Goal: Task Accomplishment & Management: Use online tool/utility

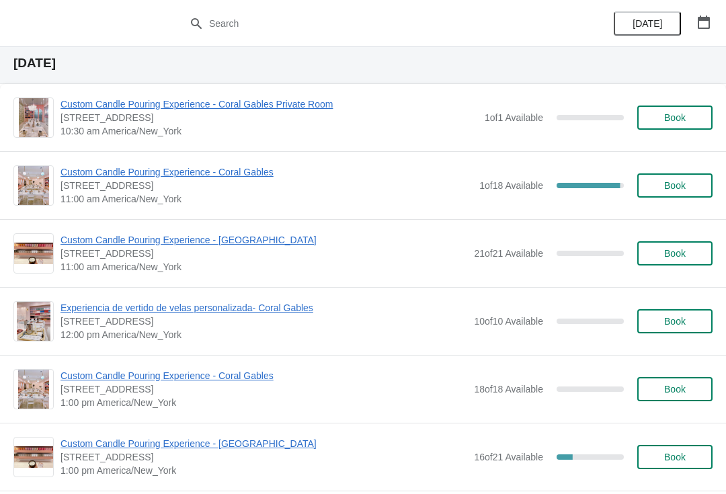
scroll to position [3083, 0]
click at [263, 167] on span "Custom Candle Pouring Experience - Coral Gables" at bounding box center [266, 171] width 412 height 13
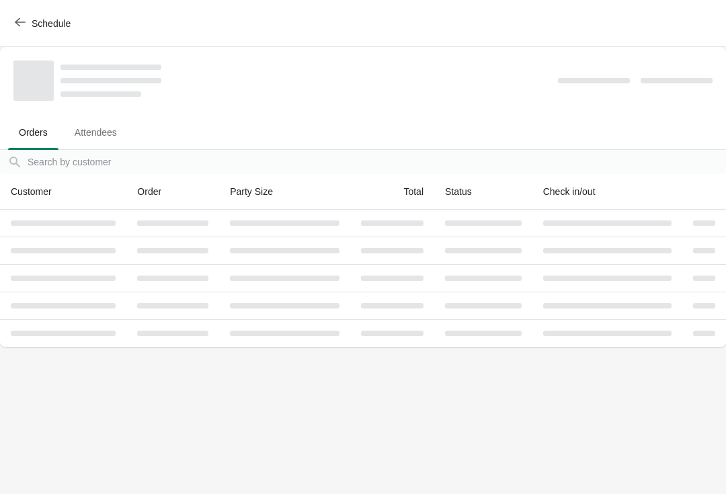
scroll to position [0, 0]
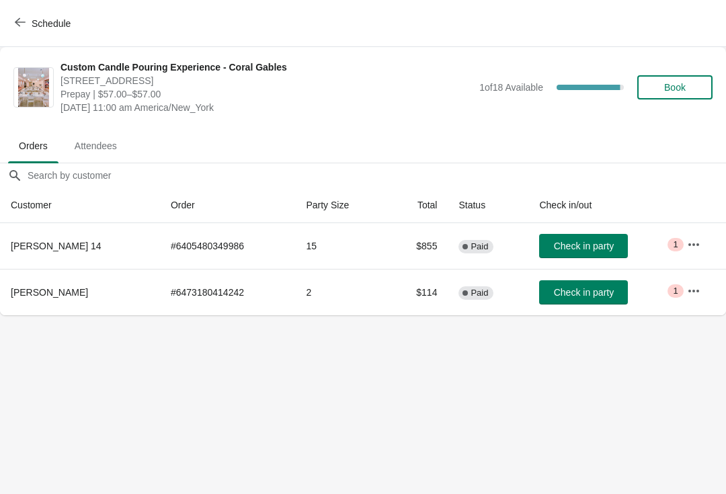
click at [687, 93] on button "Book" at bounding box center [674, 87] width 75 height 24
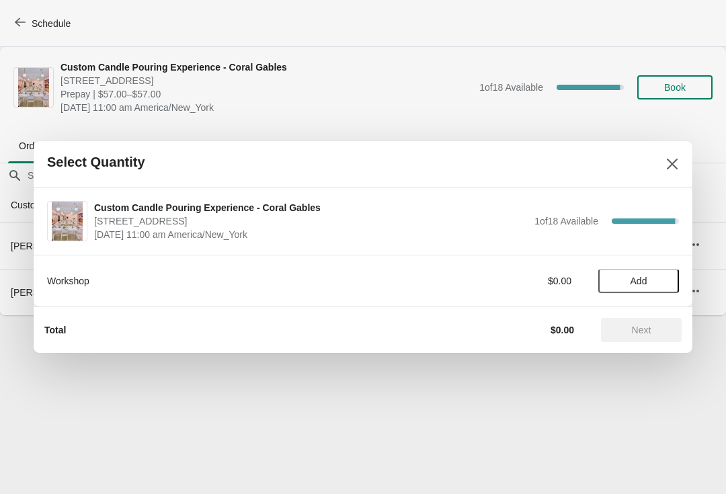
click at [644, 283] on span "Add" at bounding box center [638, 281] width 17 height 11
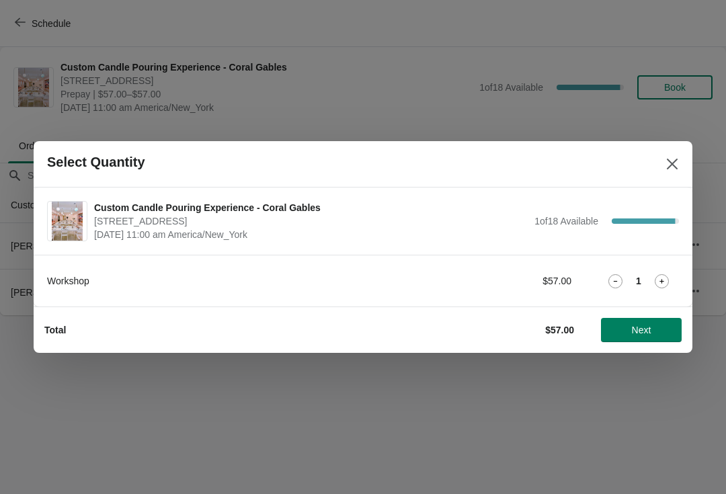
click at [661, 280] on icon at bounding box center [662, 281] width 14 height 14
click at [649, 331] on span "Next" at bounding box center [641, 330] width 19 height 11
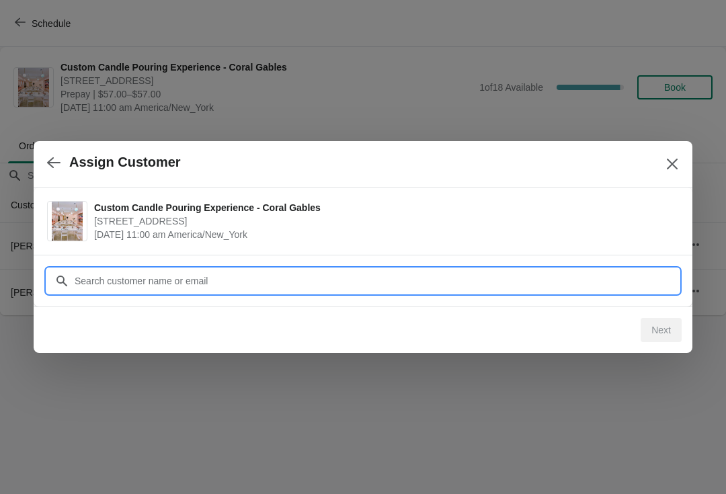
click at [415, 315] on div "Assign Customer Custom Candle Pouring Experience - Coral Gables [STREET_ADDRESS…" at bounding box center [363, 315] width 726 height 0
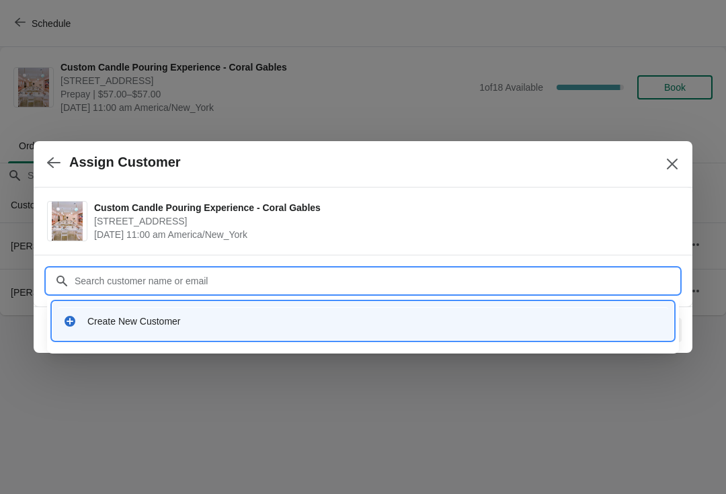
click at [670, 165] on icon "Close" at bounding box center [672, 164] width 11 height 11
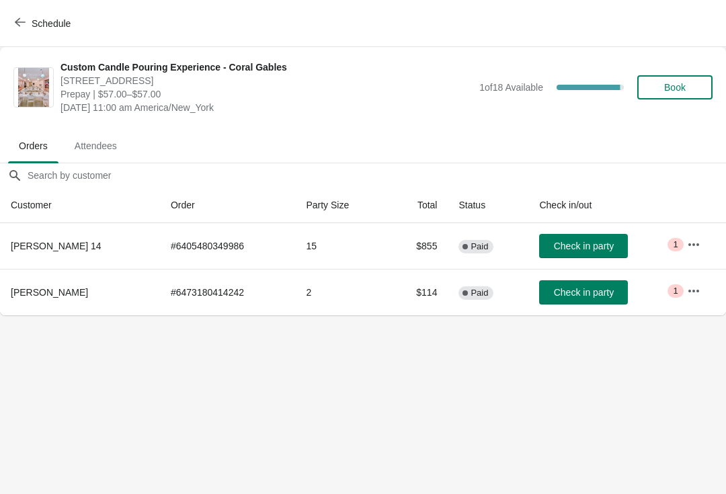
click at [24, 22] on icon "button" at bounding box center [20, 22] width 11 height 11
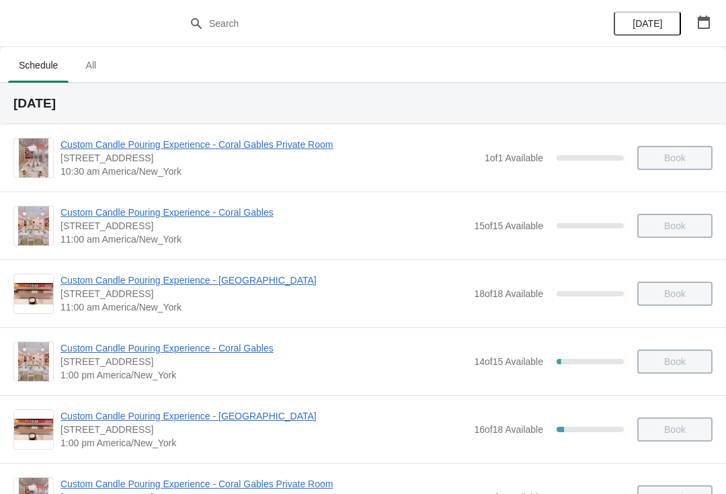
click at [272, 214] on span "Custom Candle Pouring Experience - Coral Gables" at bounding box center [263, 212] width 407 height 13
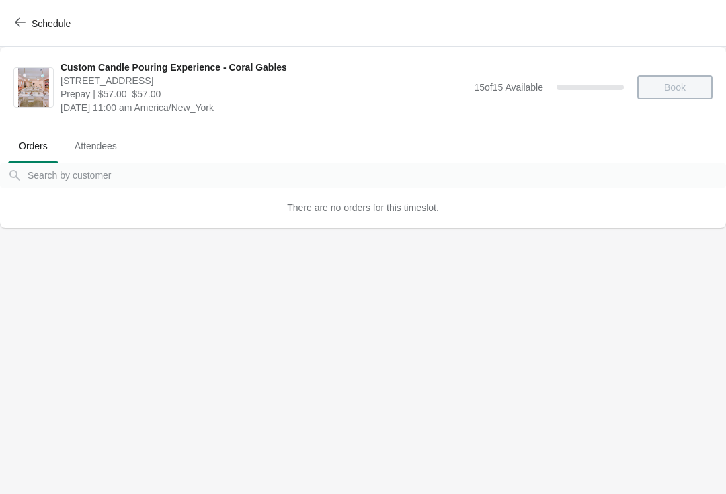
click at [25, 23] on icon "button" at bounding box center [20, 22] width 11 height 11
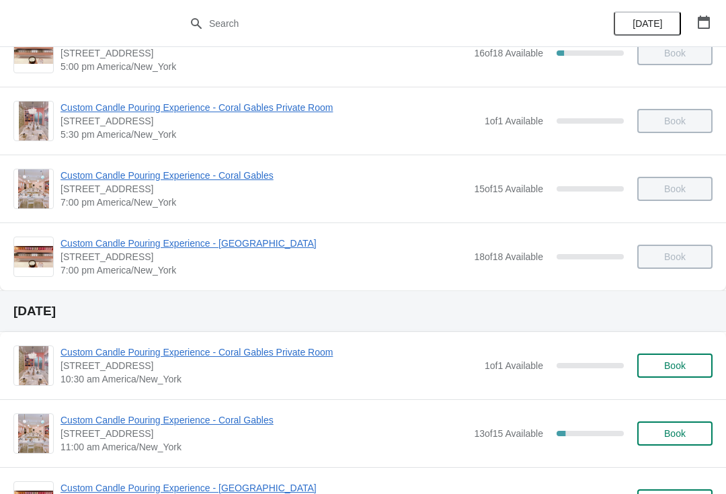
scroll to position [630, 0]
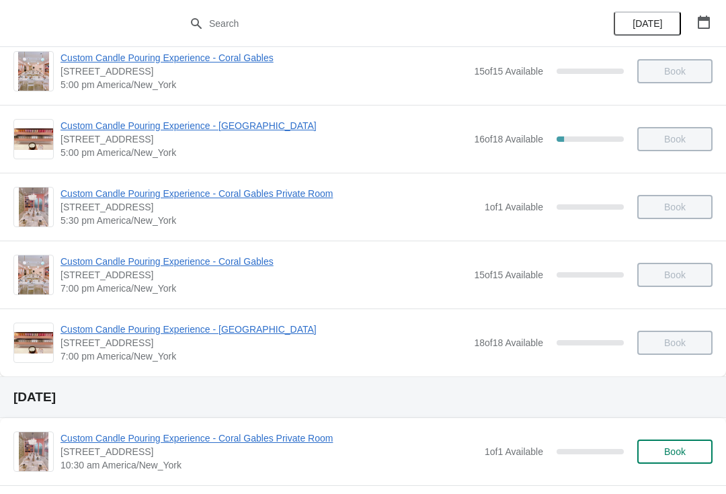
click at [649, 26] on span "[DATE]" at bounding box center [647, 23] width 30 height 11
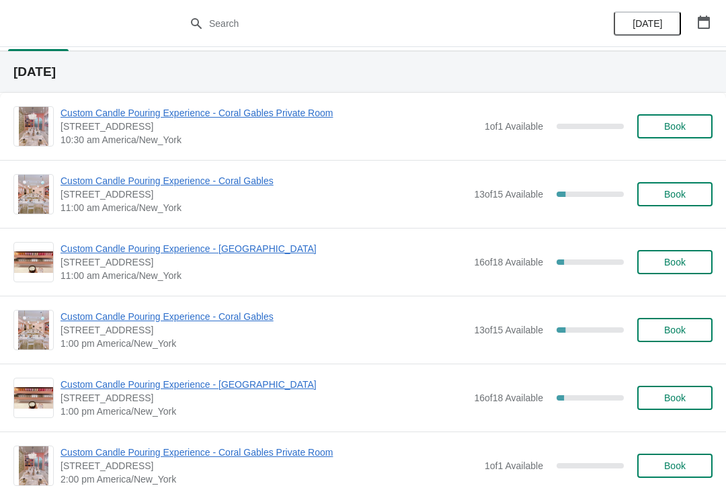
scroll to position [32, 0]
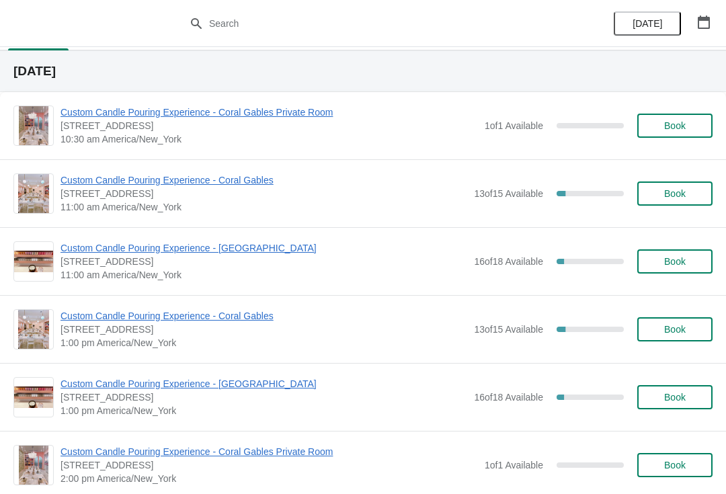
click at [261, 180] on span "Custom Candle Pouring Experience - Coral Gables" at bounding box center [263, 179] width 407 height 13
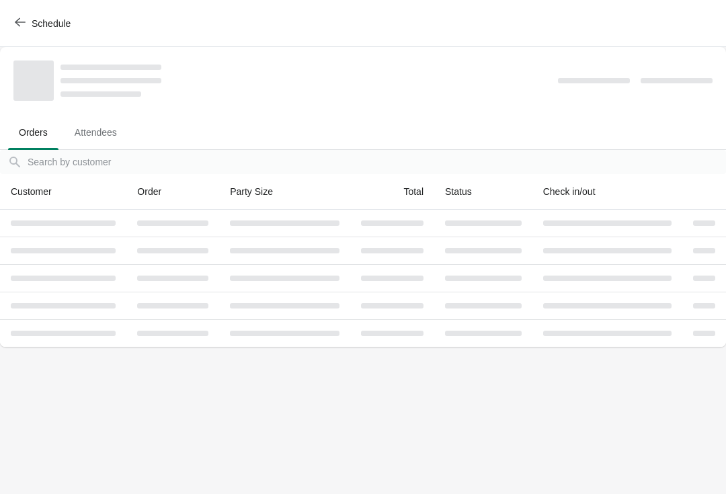
scroll to position [0, 0]
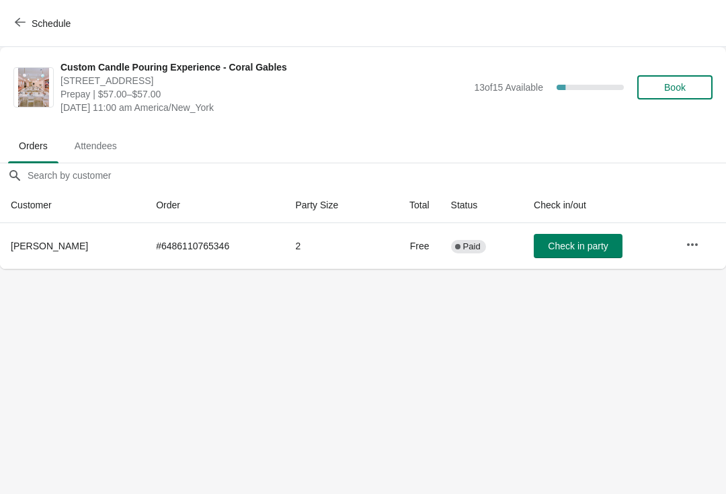
click at [35, 31] on button "Schedule" at bounding box center [44, 23] width 75 height 24
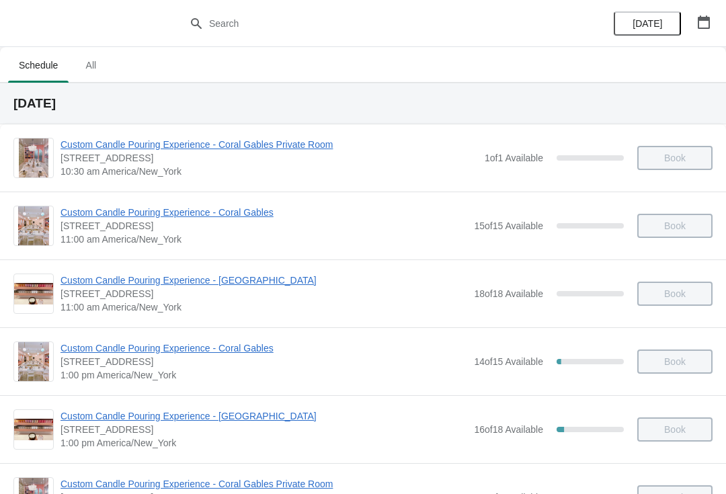
click at [260, 354] on span "Custom Candle Pouring Experience - Coral Gables" at bounding box center [263, 347] width 407 height 13
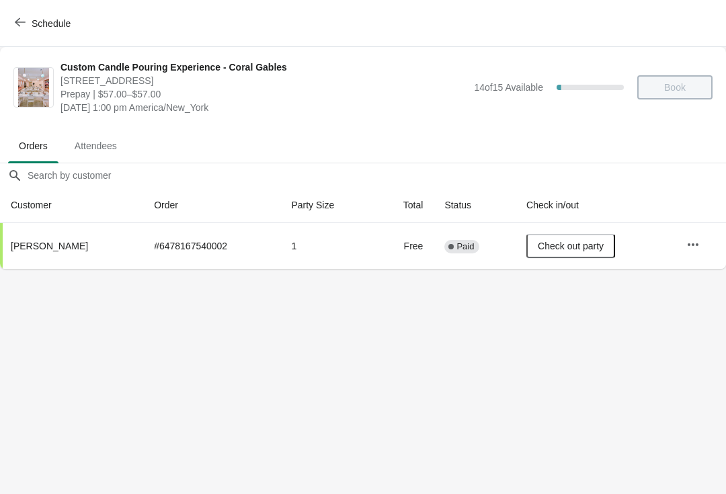
click at [31, 27] on span "Schedule" at bounding box center [43, 23] width 53 height 13
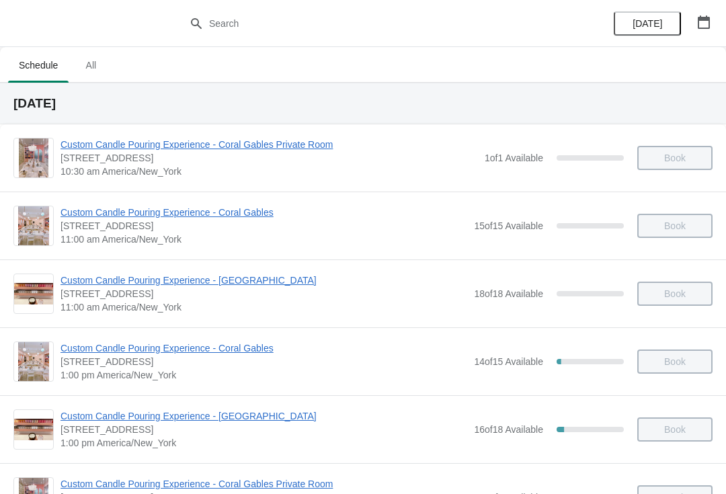
click at [644, 24] on span "[DATE]" at bounding box center [647, 23] width 30 height 11
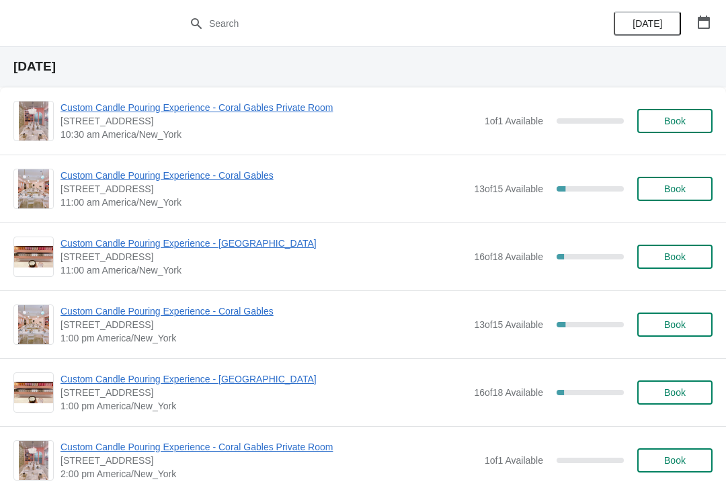
scroll to position [38, 0]
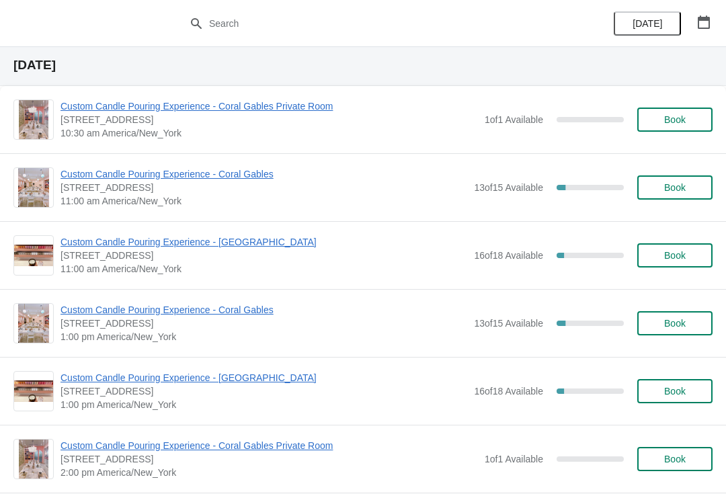
click at [87, 312] on span "Custom Candle Pouring Experience - Coral Gables" at bounding box center [263, 309] width 407 height 13
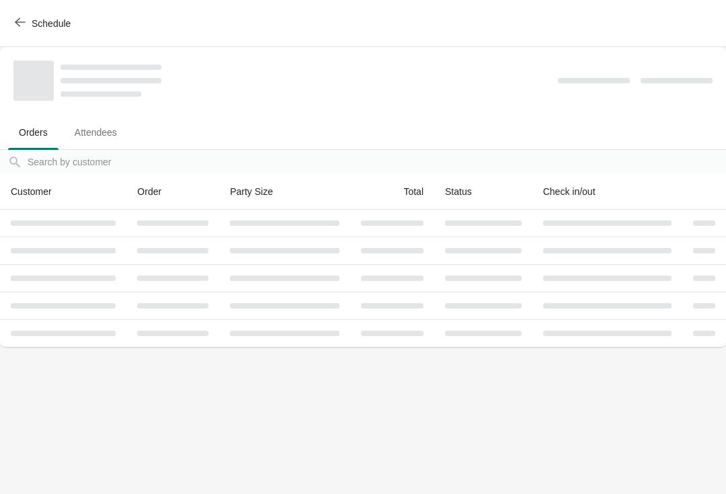
scroll to position [0, 0]
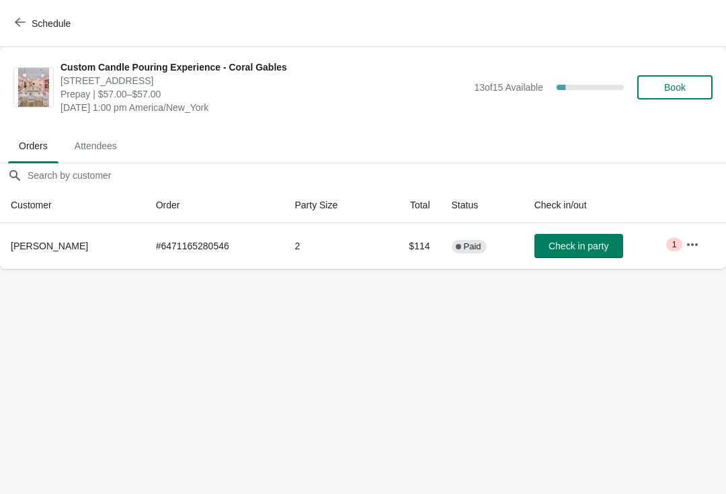
click at [18, 17] on icon "button" at bounding box center [20, 22] width 11 height 11
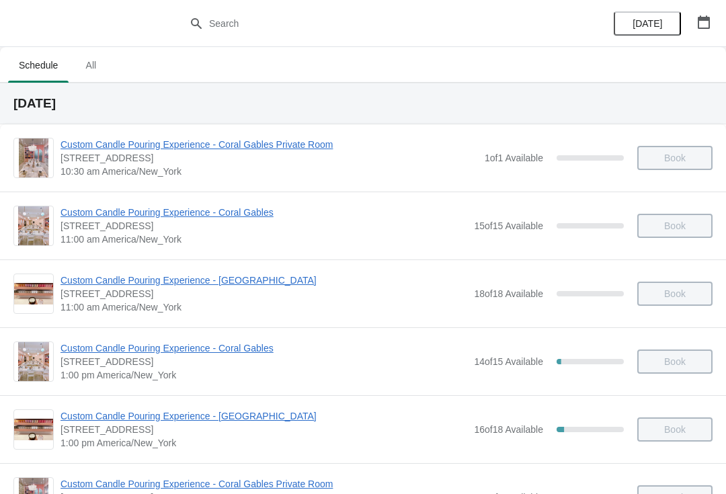
click at [252, 206] on span "Custom Candle Pouring Experience - Coral Gables" at bounding box center [263, 212] width 407 height 13
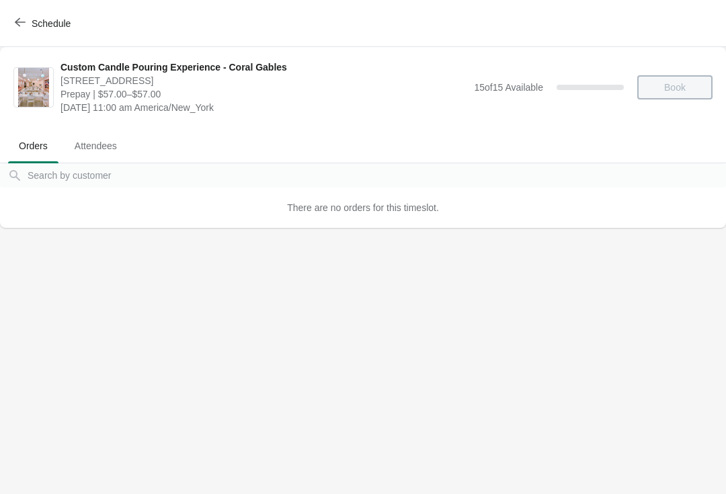
click at [25, 18] on icon "button" at bounding box center [20, 22] width 11 height 11
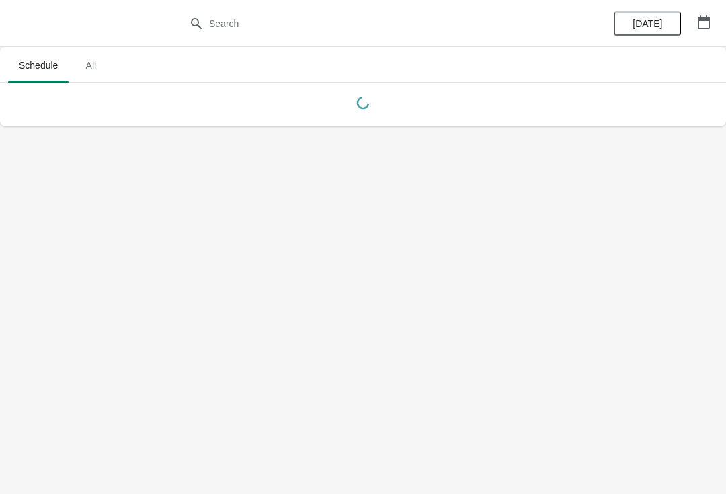
click at [651, 26] on span "[DATE]" at bounding box center [647, 23] width 30 height 11
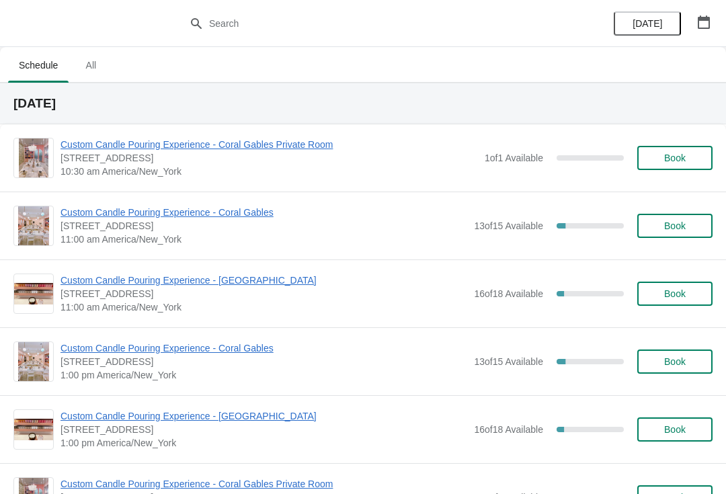
click at [255, 216] on span "Custom Candle Pouring Experience - Coral Gables" at bounding box center [263, 212] width 407 height 13
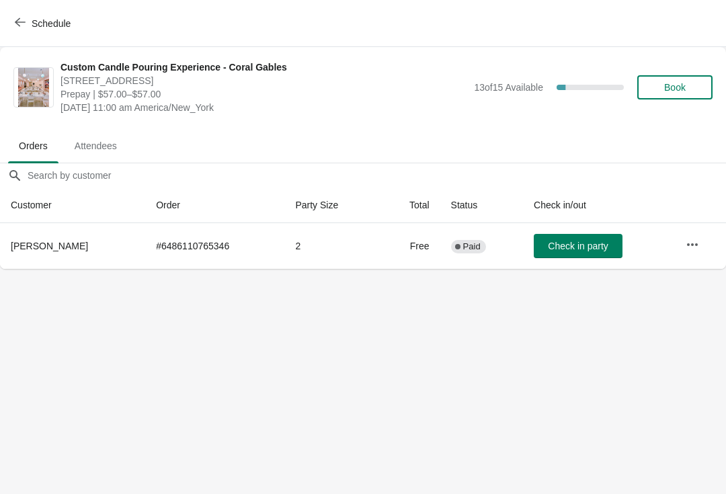
click at [572, 250] on span "Check in party" at bounding box center [578, 246] width 60 height 11
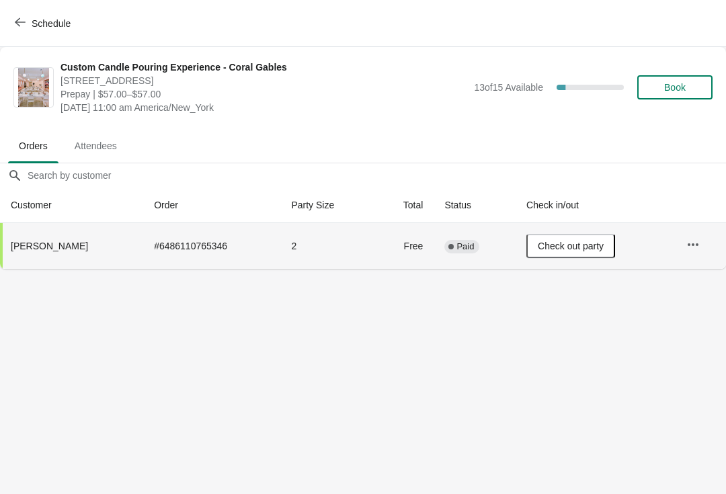
click at [26, 31] on button "Schedule" at bounding box center [44, 23] width 75 height 24
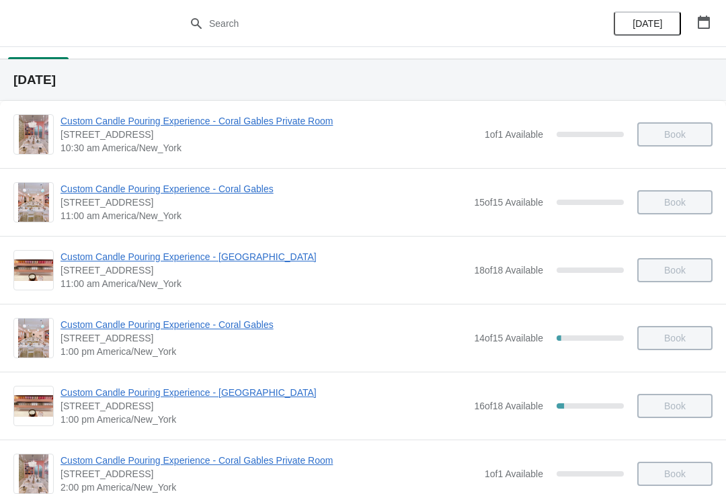
scroll to position [26, 0]
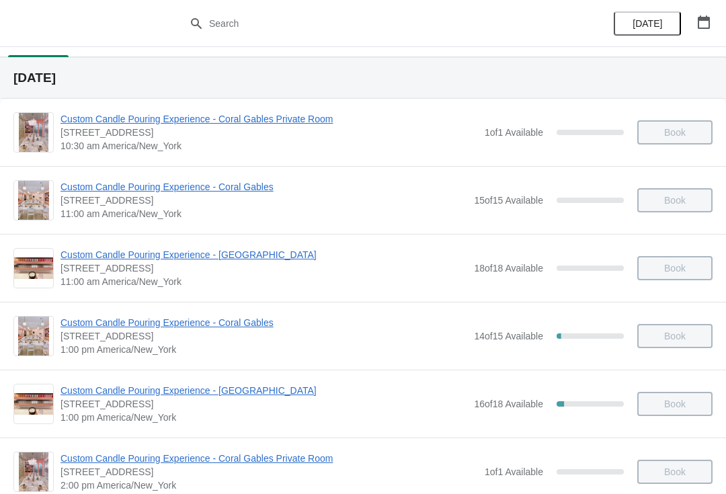
click at [263, 329] on span "Custom Candle Pouring Experience - Coral Gables" at bounding box center [263, 322] width 407 height 13
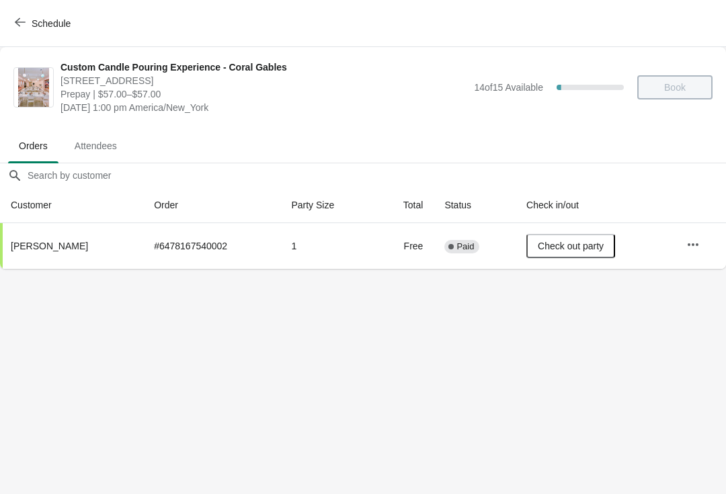
click at [22, 20] on icon "button" at bounding box center [20, 22] width 11 height 11
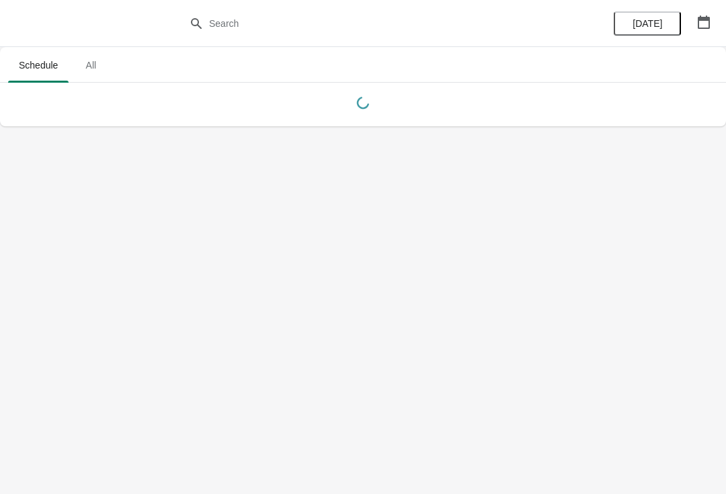
click at [650, 22] on span "[DATE]" at bounding box center [647, 23] width 30 height 11
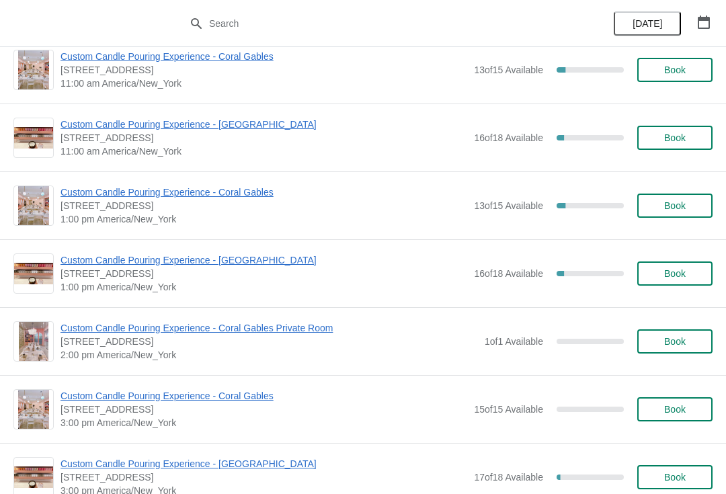
scroll to position [163, 0]
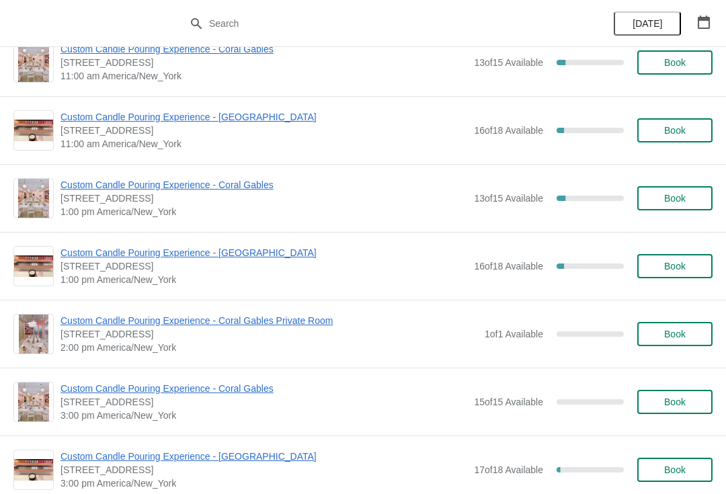
click at [279, 188] on span "Custom Candle Pouring Experience - Coral Gables" at bounding box center [263, 184] width 407 height 13
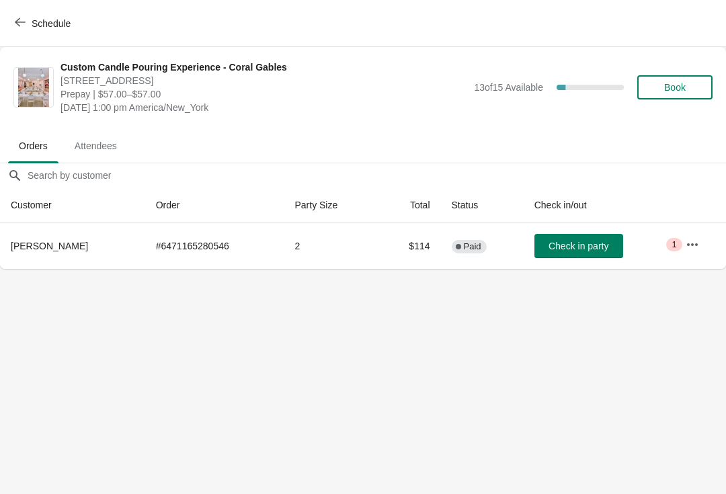
click at [505, 360] on body "Schedule Custom Candle Pouring Experience - Coral Gables [STREET_ADDRESS] Prepa…" at bounding box center [363, 247] width 726 height 494
